Goal: Find specific page/section: Find specific page/section

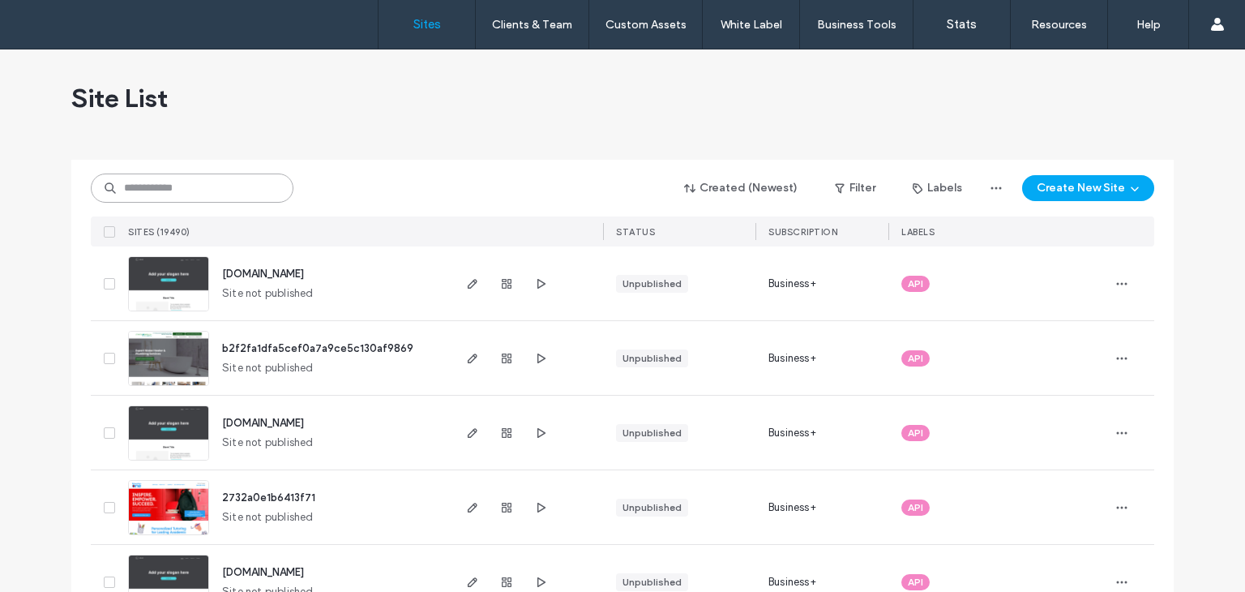
click at [193, 191] on input at bounding box center [192, 187] width 203 height 29
drag, startPoint x: 194, startPoint y: 191, endPoint x: 425, endPoint y: 173, distance: 231.7
click at [197, 188] on input at bounding box center [192, 187] width 203 height 29
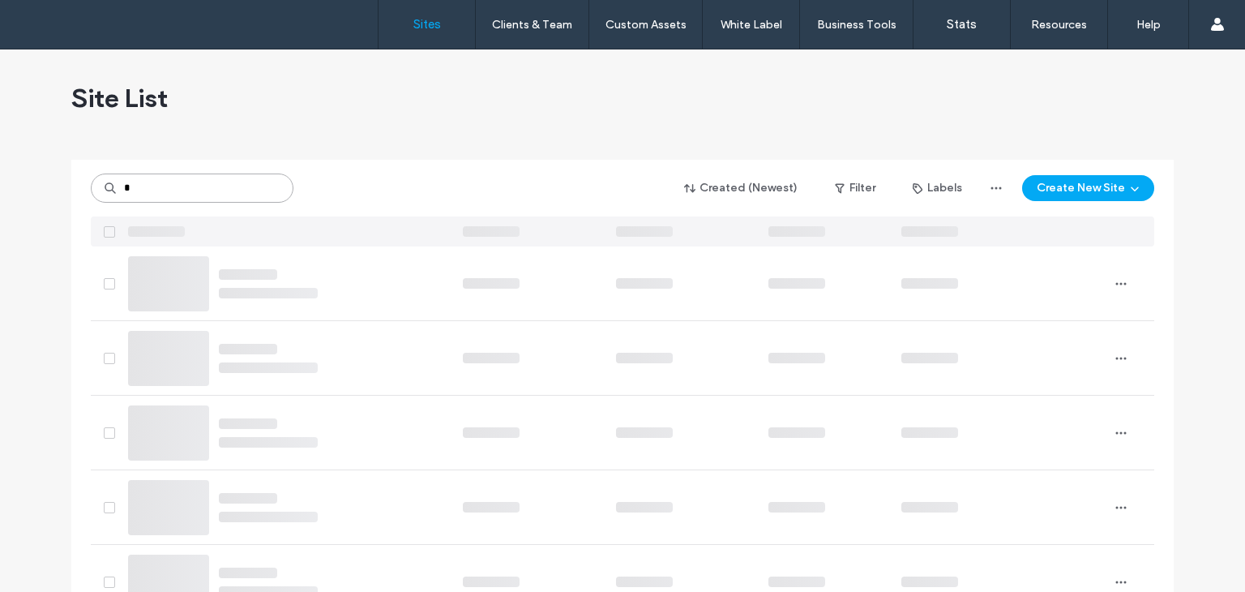
type input "*"
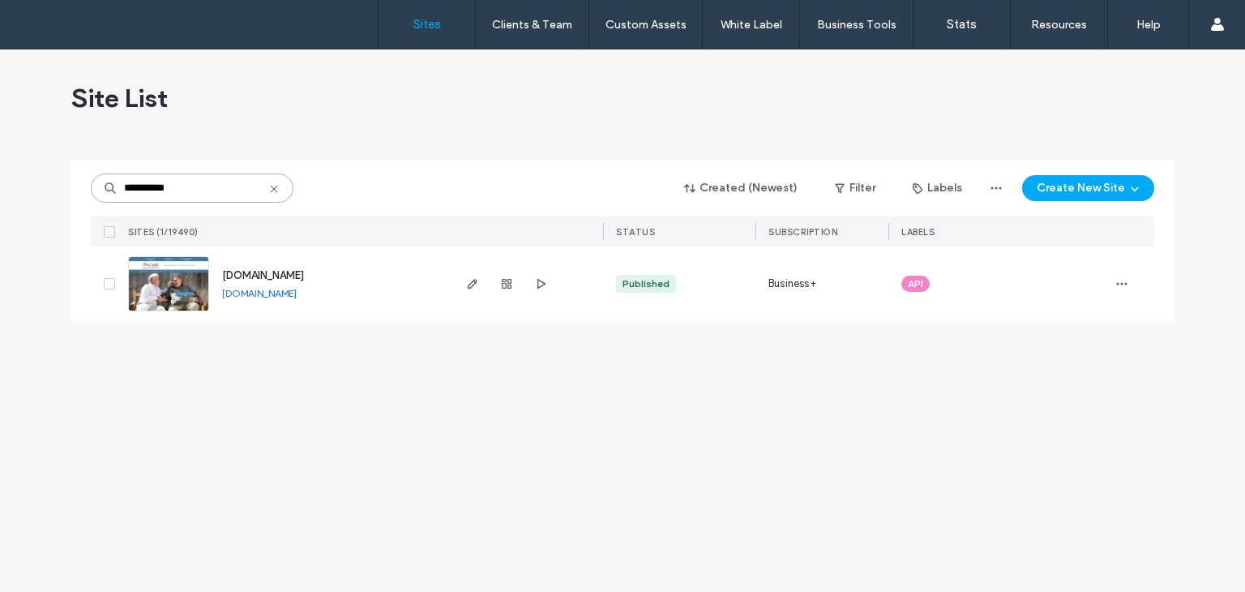
type input "**********"
click at [475, 290] on span "button" at bounding box center [472, 283] width 19 height 19
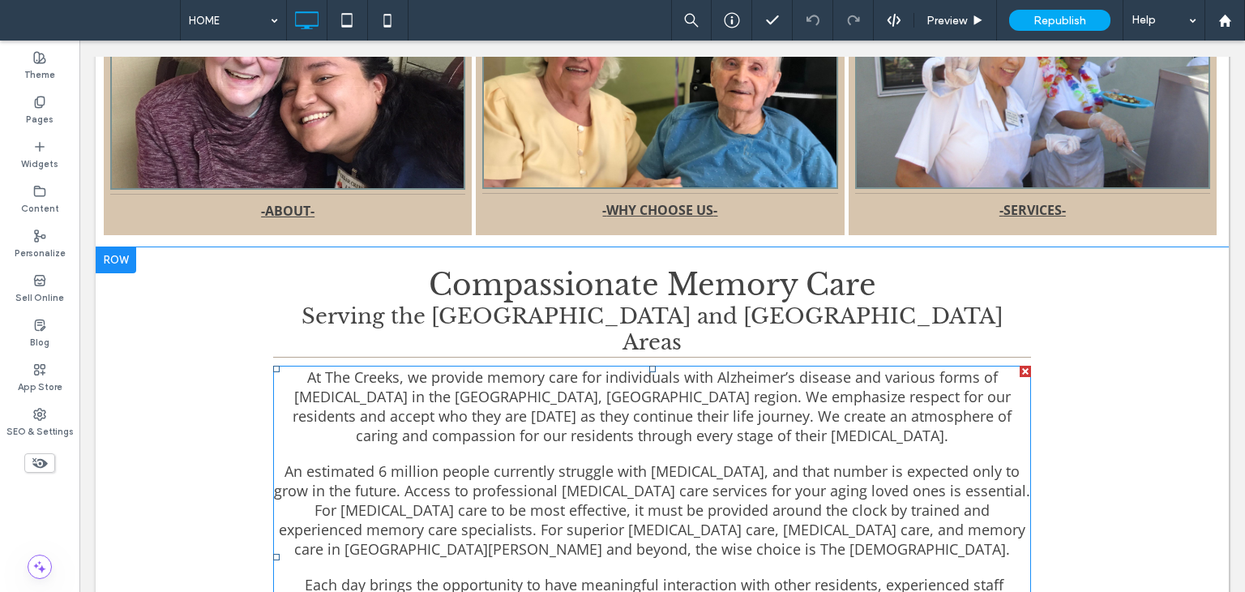
scroll to position [1216, 0]
